Goal: Task Accomplishment & Management: Use online tool/utility

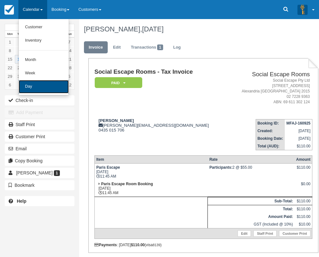
click at [41, 88] on link "Day" at bounding box center [44, 86] width 50 height 13
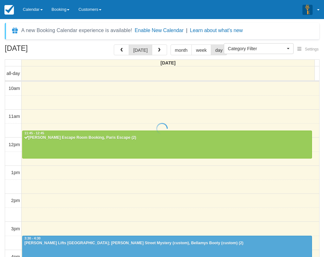
select select
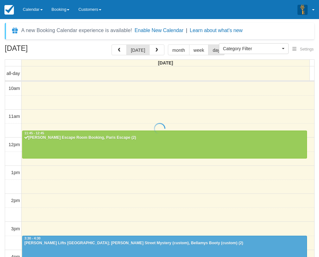
scroll to position [56, 0]
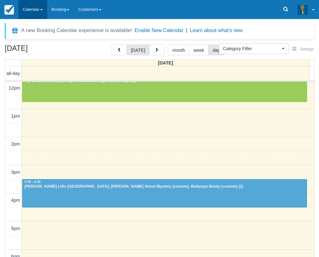
click at [27, 11] on link "Calendar" at bounding box center [32, 9] width 29 height 19
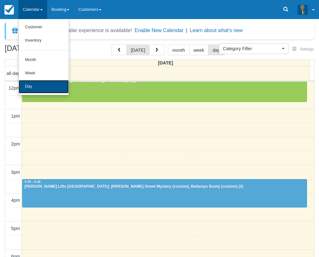
click at [39, 87] on link "Day" at bounding box center [44, 86] width 50 height 13
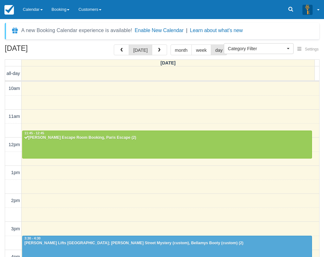
select select
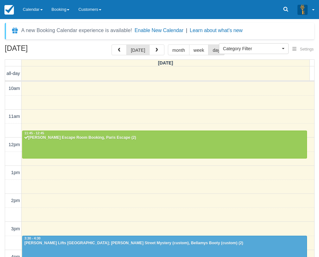
scroll to position [56, 0]
